Goal: Task Accomplishment & Management: Complete application form

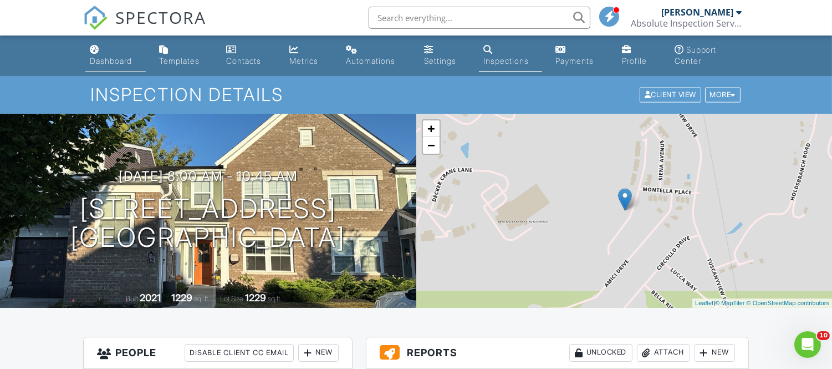
click at [108, 63] on div "Dashboard" at bounding box center [111, 60] width 42 height 9
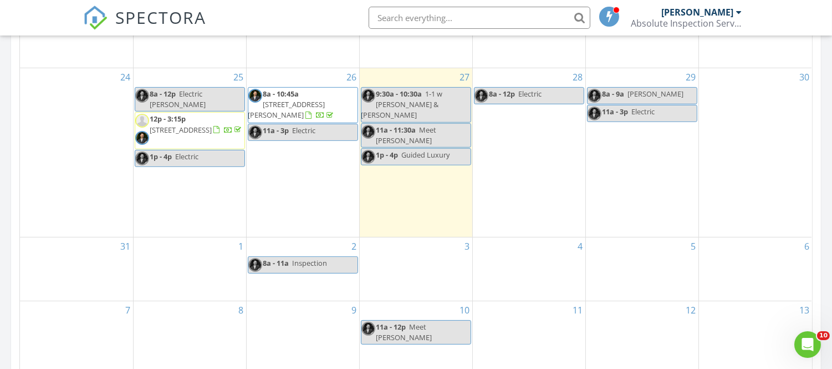
scroll to position [663, 0]
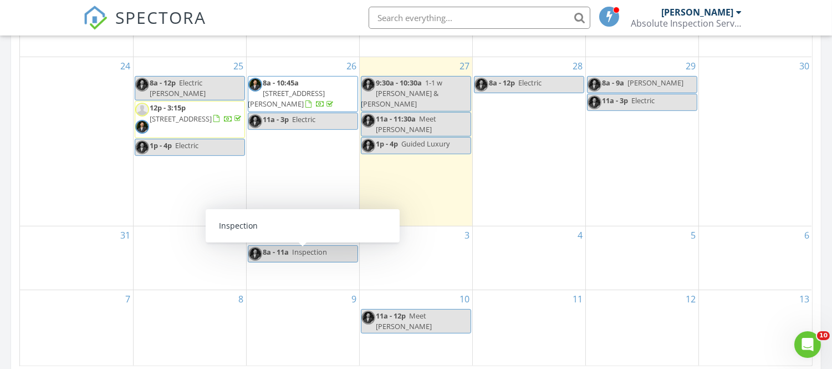
click at [286, 257] on span "8a - 11a" at bounding box center [276, 252] width 26 height 10
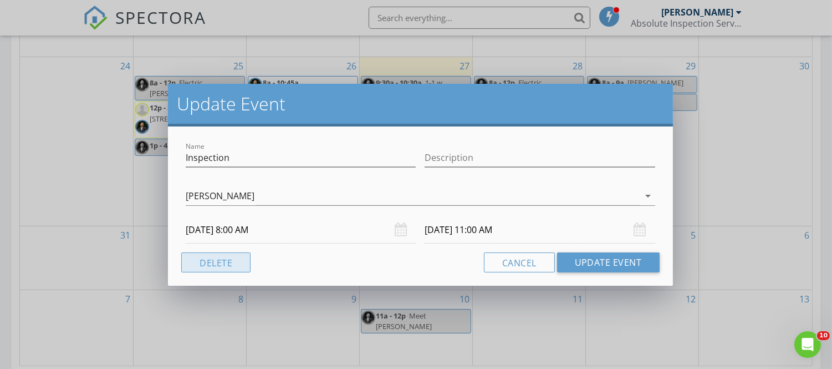
click at [231, 263] on button "Delete" at bounding box center [215, 262] width 69 height 20
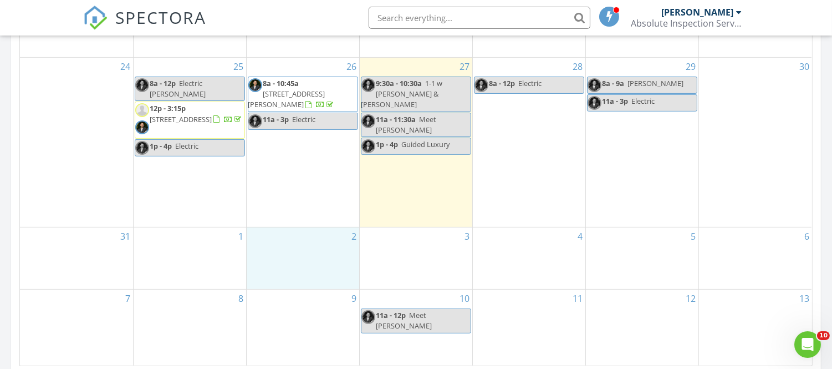
click at [334, 242] on div "2" at bounding box center [303, 258] width 113 height 62
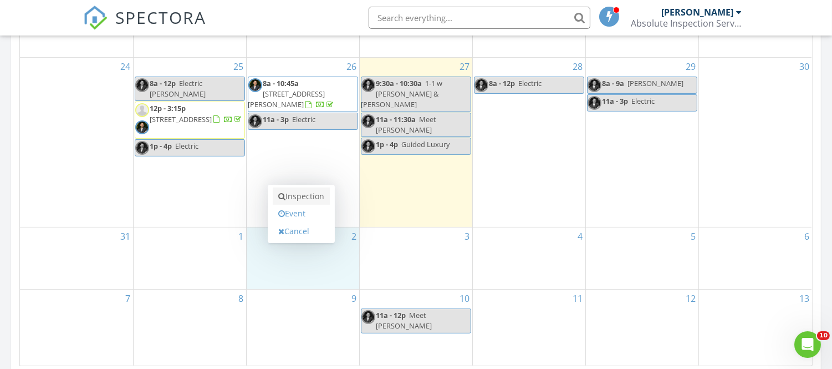
click at [317, 201] on link "Inspection" at bounding box center [301, 196] width 57 height 18
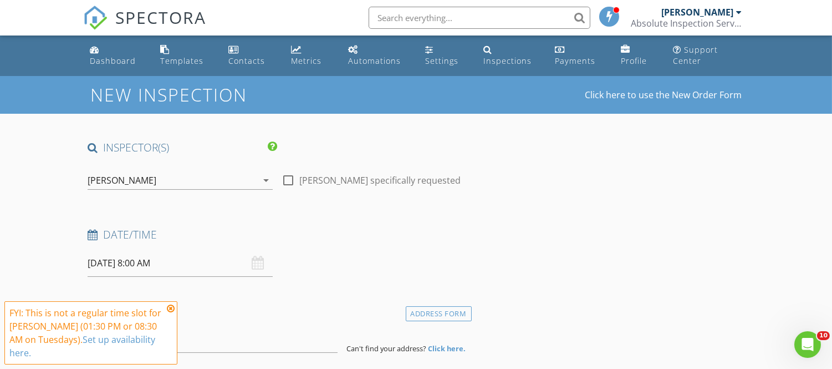
click at [171, 307] on icon at bounding box center [171, 308] width 8 height 9
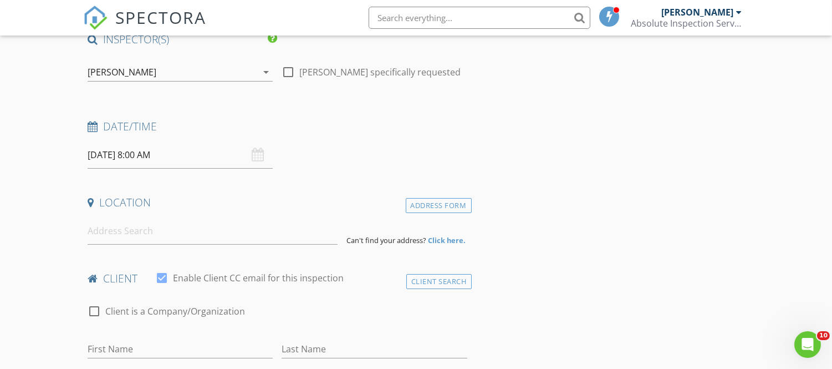
scroll to position [128, 0]
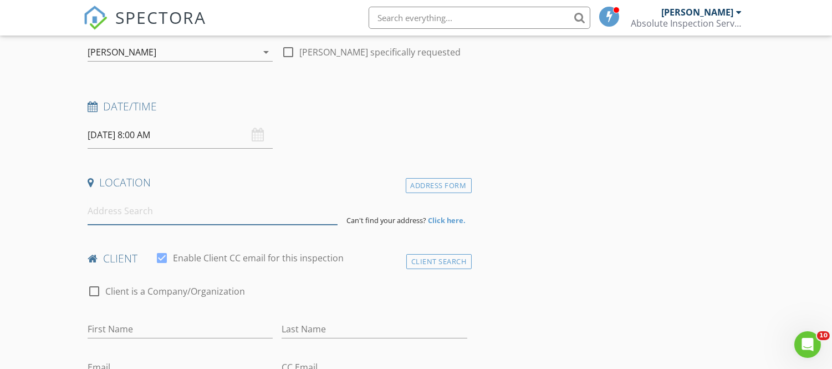
click at [101, 215] on input at bounding box center [213, 210] width 250 height 27
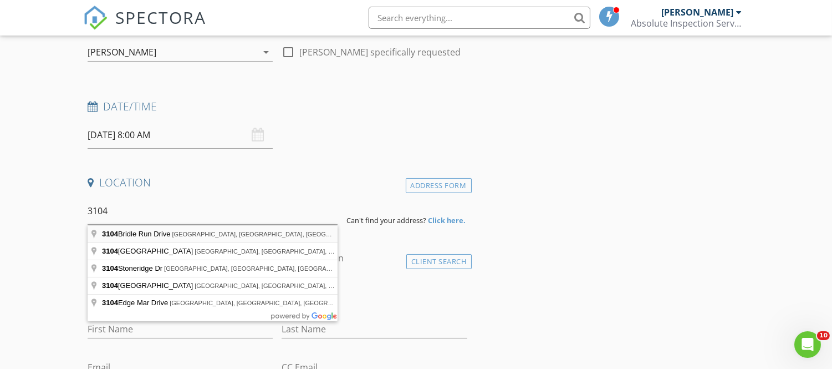
type input "[STREET_ADDRESS]"
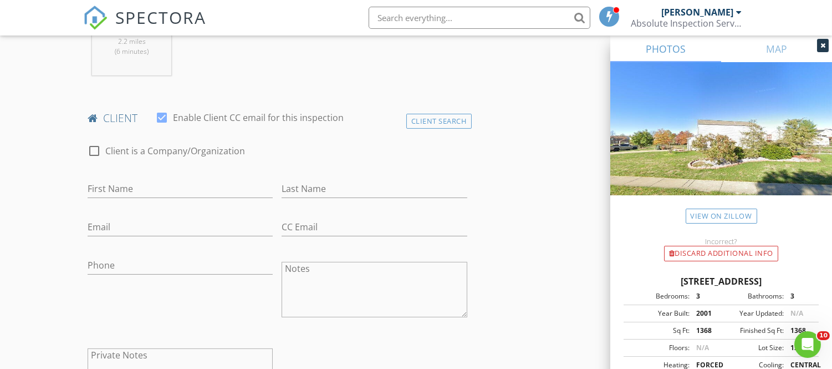
scroll to position [499, 0]
click at [114, 187] on input "First Name" at bounding box center [180, 185] width 185 height 18
type input "[PERSON_NAME]"
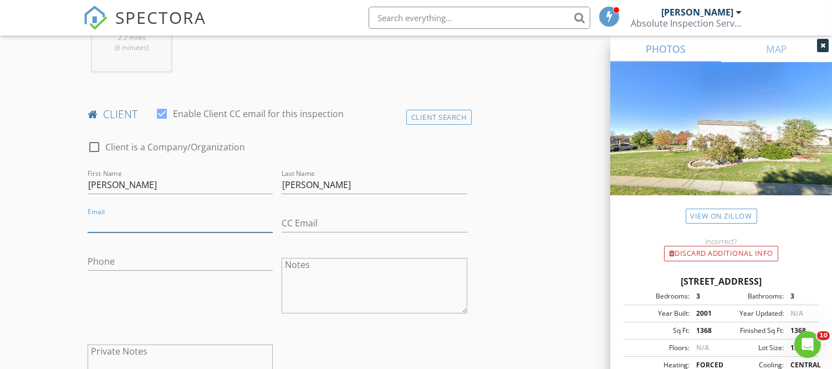
click at [106, 225] on input "Email" at bounding box center [180, 223] width 185 height 18
click at [156, 221] on input "[PERSON_NAME].lewis31#[DOMAIN_NAME]" at bounding box center [180, 223] width 185 height 18
click at [158, 224] on input "[PERSON_NAME].lewis31#[DOMAIN_NAME]" at bounding box center [180, 223] width 185 height 18
type input "[PERSON_NAME][EMAIL_ADDRESS][DOMAIN_NAME]"
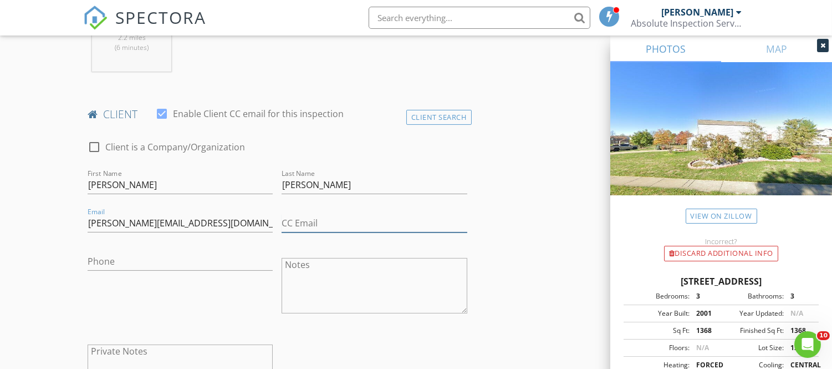
click at [337, 228] on input "CC Email" at bounding box center [374, 223] width 185 height 18
click at [393, 184] on input "[PERSON_NAME]" at bounding box center [374, 185] width 185 height 18
type input "[PERSON_NAME]"
click at [308, 220] on input "CC Email" at bounding box center [374, 223] width 185 height 18
drag, startPoint x: 405, startPoint y: 226, endPoint x: 276, endPoint y: 226, distance: 129.2
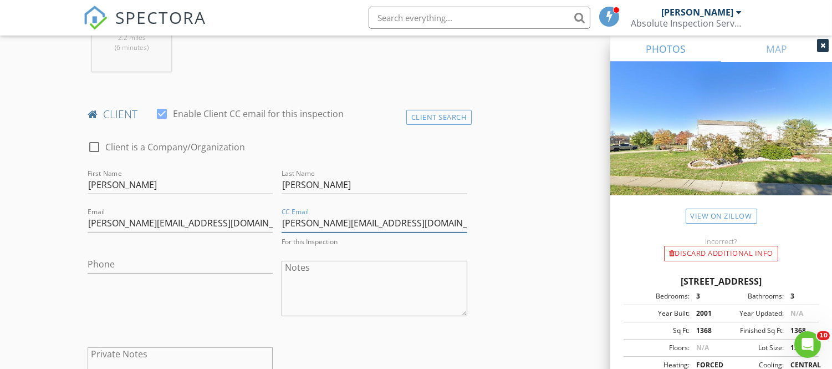
click at [276, 226] on div "check_box_outline_blank Client is a Company/Organization First Name [PERSON_NAM…" at bounding box center [277, 274] width 388 height 290
type input "[PERSON_NAME][EMAIL_ADDRESS][DOMAIN_NAME]"
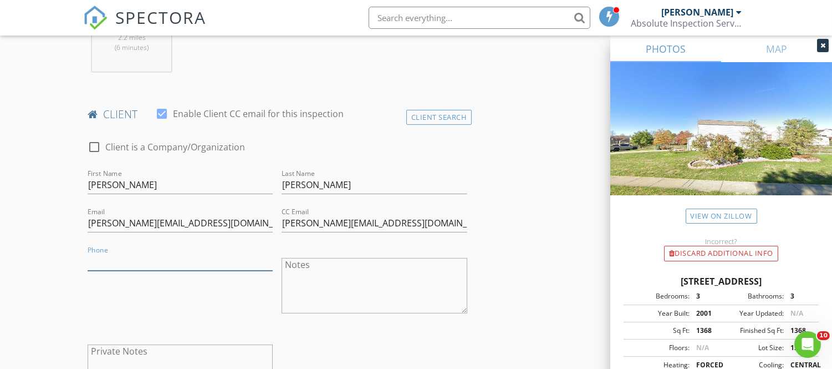
click at [215, 261] on input "Phone" at bounding box center [180, 261] width 185 height 18
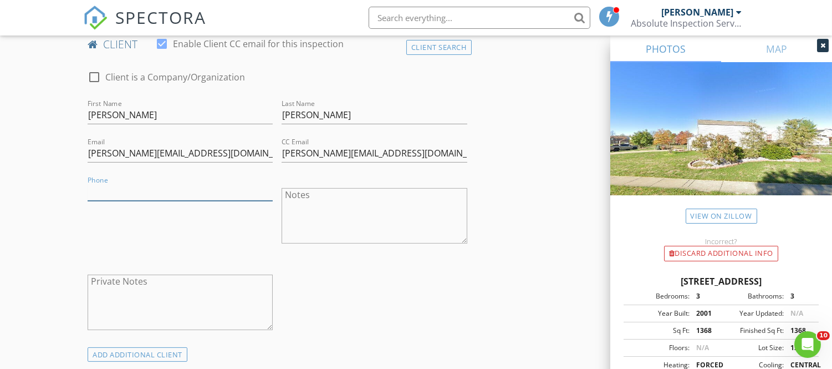
scroll to position [580, 0]
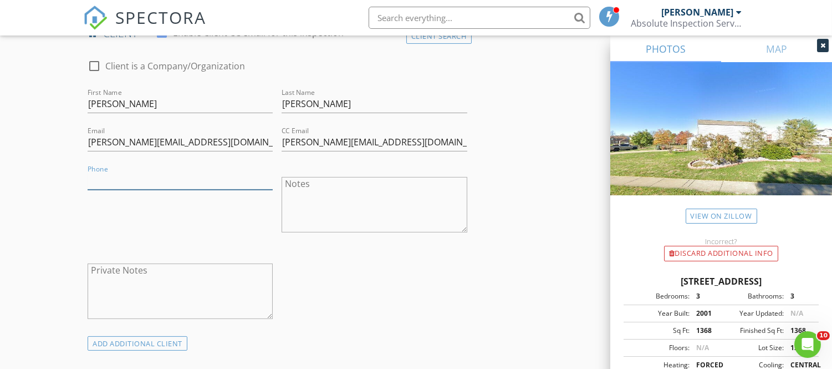
click at [126, 184] on input "Phone" at bounding box center [180, 180] width 185 height 18
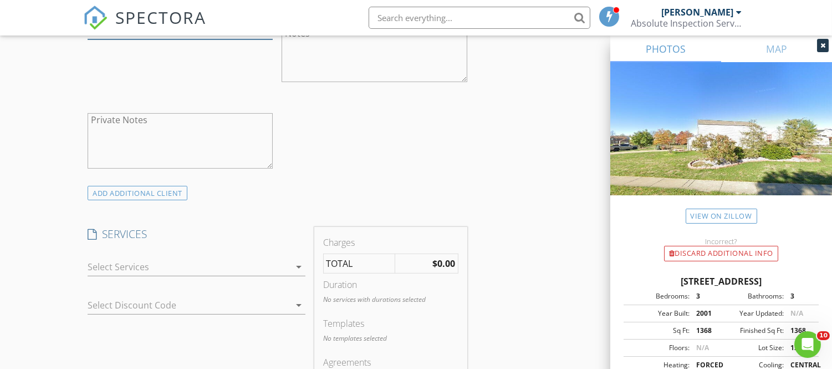
scroll to position [763, 0]
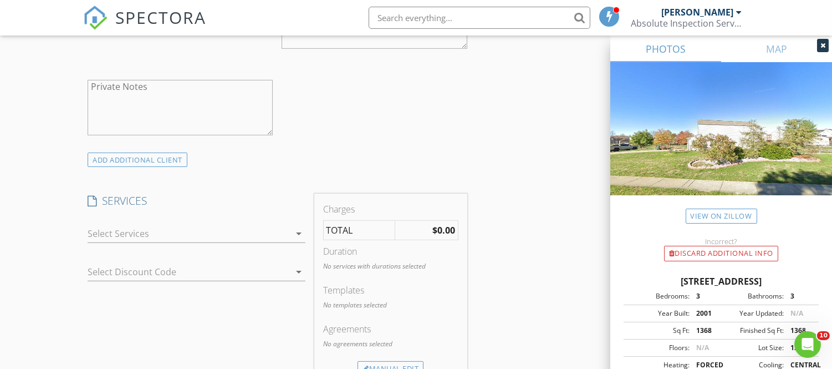
type input "[PHONE_NUMBER]"
click at [278, 240] on div at bounding box center [189, 234] width 202 height 18
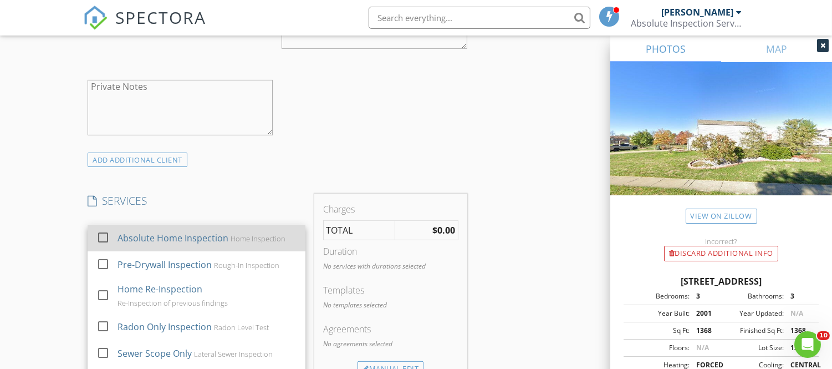
click at [238, 239] on div "Home Inspection" at bounding box center [258, 238] width 55 height 9
checkbox input "false"
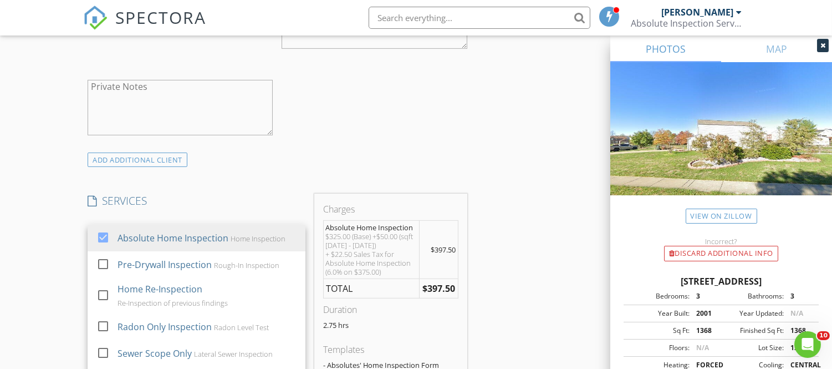
click at [527, 252] on div "INSPECTOR(S) check_box [PERSON_NAME] PRIMARY check_box_outline_blank [PERSON_NA…" at bounding box center [416, 351] width 666 height 1948
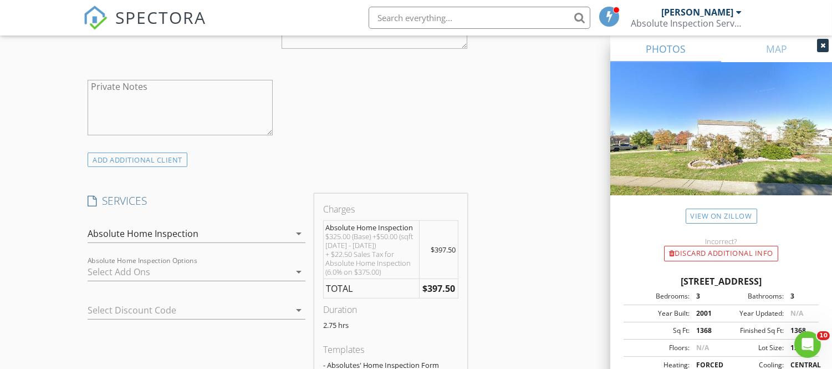
click at [187, 279] on div at bounding box center [189, 272] width 202 height 18
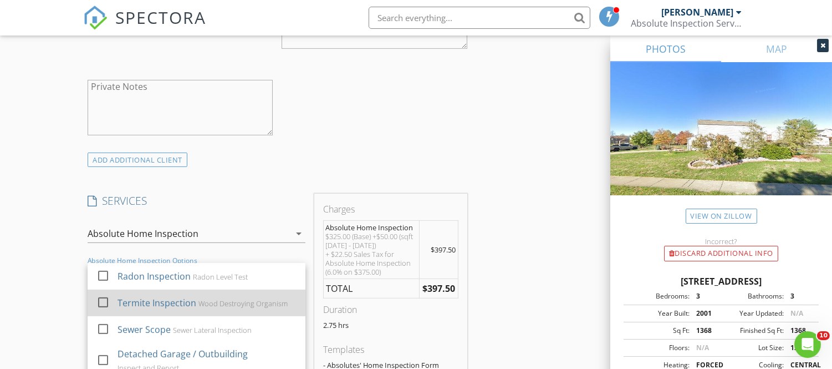
click at [122, 308] on div "Termite Inspection" at bounding box center [157, 302] width 79 height 13
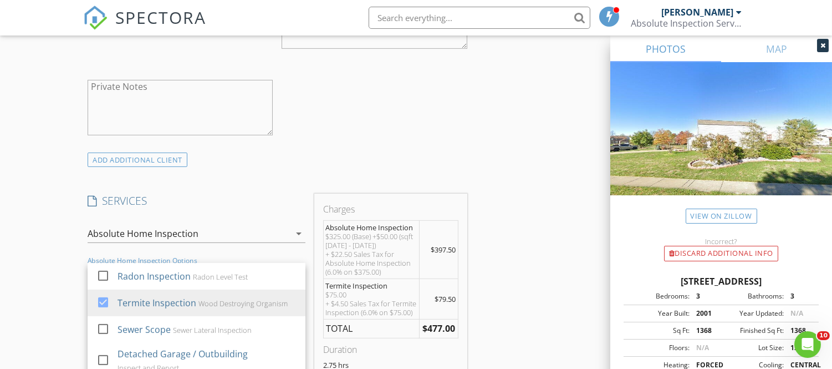
click at [537, 243] on div "INSPECTOR(S) check_box [PERSON_NAME] PRIMARY check_box_outline_blank [PERSON_NA…" at bounding box center [416, 371] width 666 height 1988
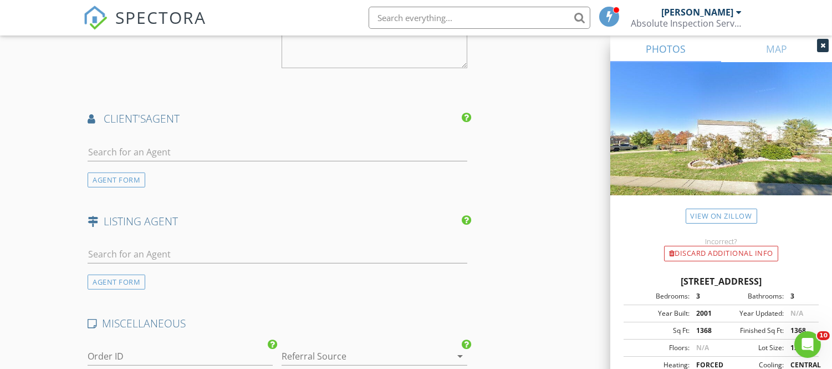
scroll to position [1371, 0]
click at [124, 180] on div "AGENT FORM" at bounding box center [117, 176] width 58 height 15
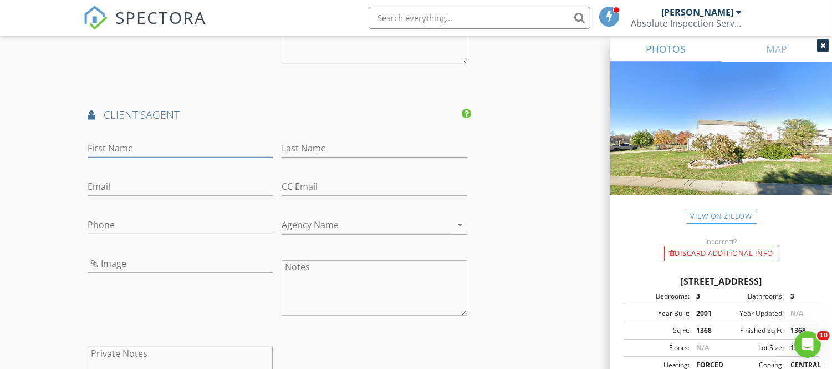
click at [119, 157] on input "First Name" at bounding box center [180, 148] width 185 height 18
type input "[PERSON_NAME]"
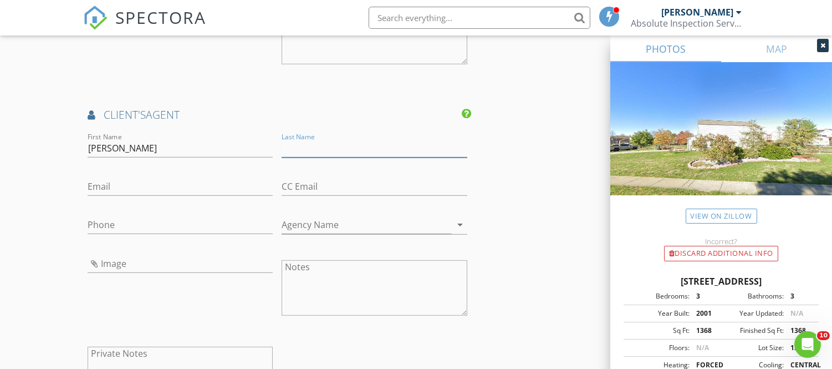
click at [353, 157] on input "Last Name" at bounding box center [374, 148] width 185 height 18
type input "Wieder"
click at [131, 196] on input "Email" at bounding box center [180, 186] width 185 height 18
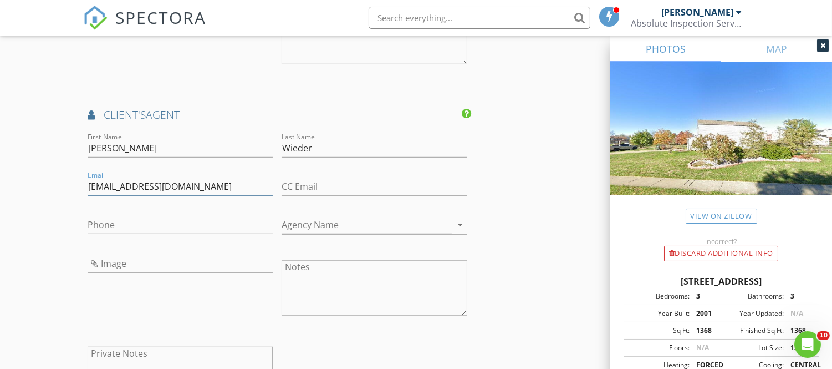
type input "[EMAIL_ADDRESS][DOMAIN_NAME]"
click at [182, 234] on input "Phone" at bounding box center [180, 225] width 185 height 18
click at [460, 231] on icon "arrow_drop_down" at bounding box center [460, 224] width 13 height 13
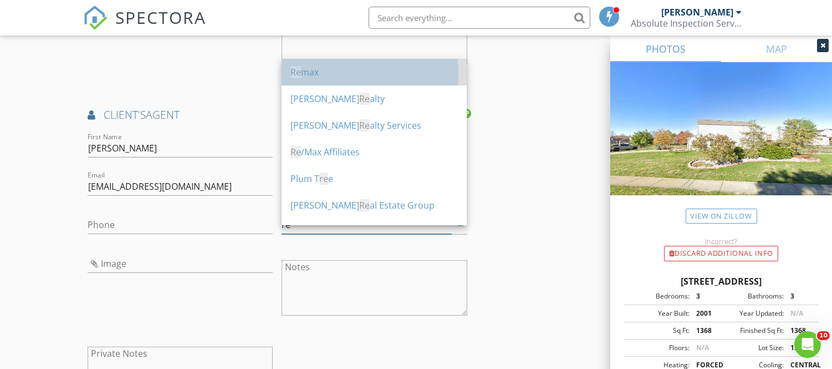
click at [314, 77] on div "Re max" at bounding box center [374, 71] width 167 height 13
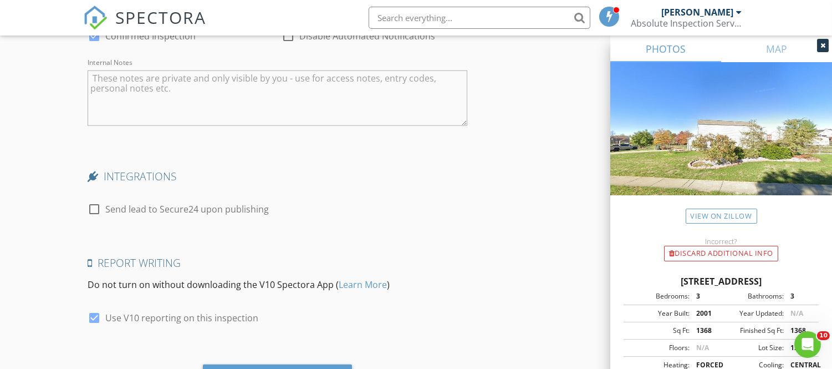
scroll to position [2046, 0]
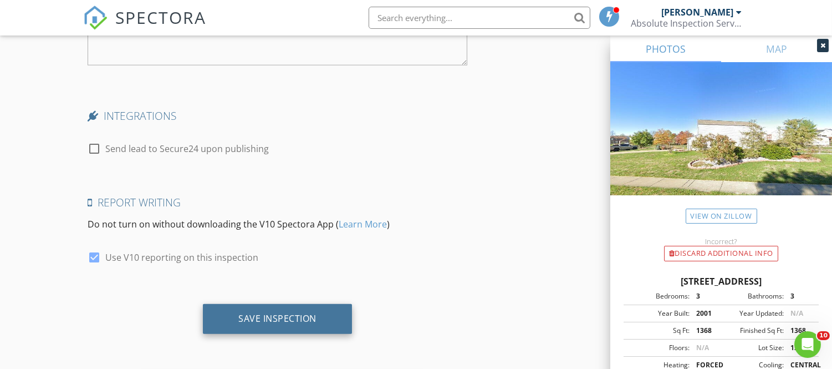
type input "Remax"
click at [270, 328] on div "Save Inspection" at bounding box center [277, 319] width 149 height 30
